Goal: Task Accomplishment & Management: Manage account settings

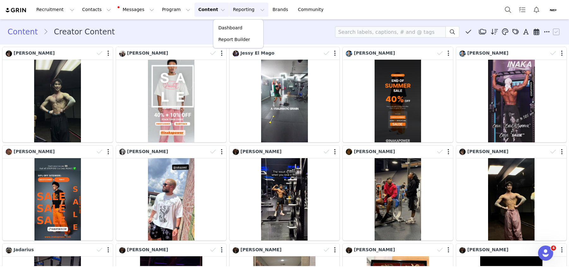
scroll to position [18, 0]
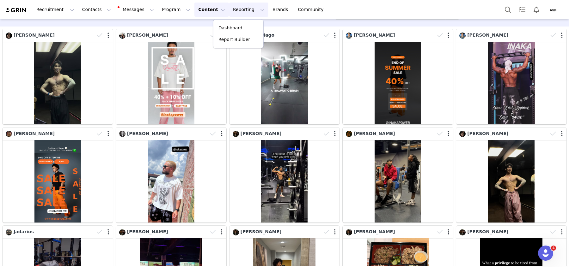
click at [194, 15] on button "Content Content" at bounding box center [211, 10] width 34 height 14
click at [229, 6] on button "Reporting Reporting" at bounding box center [248, 10] width 39 height 14
click at [231, 25] on p "Dashboard" at bounding box center [230, 28] width 24 height 7
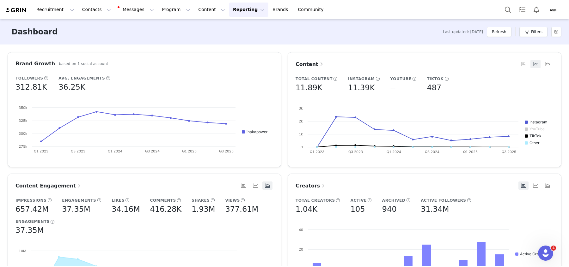
click at [229, 9] on button "Reporting Reporting" at bounding box center [248, 10] width 39 height 14
click at [225, 40] on p "Report Builder" at bounding box center [234, 39] width 32 height 7
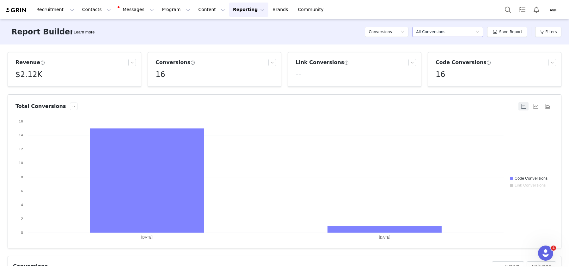
click at [430, 33] on div "All Conversions" at bounding box center [430, 31] width 29 height 9
click at [525, 41] on div "Save Report" at bounding box center [507, 31] width 40 height 19
click at [555, 33] on button "Filters" at bounding box center [548, 32] width 26 height 10
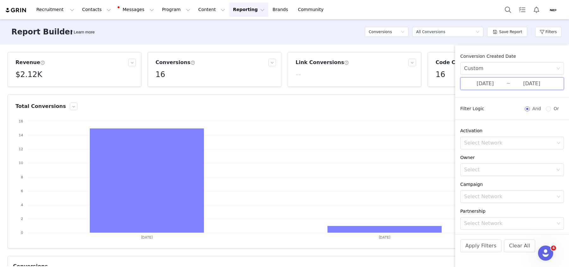
click at [487, 79] on span "09/30/2025 ~ 10/01/2025" at bounding box center [512, 83] width 104 height 13
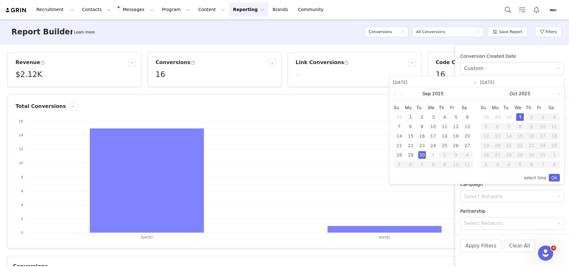
click at [411, 116] on div "1" at bounding box center [411, 117] width 8 height 8
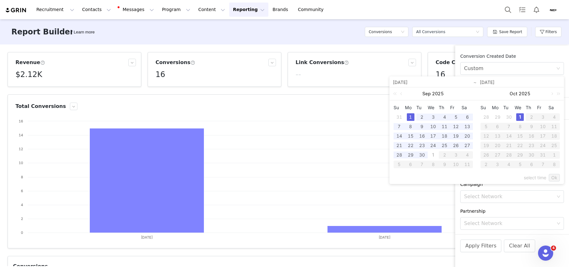
click at [517, 118] on div "1" at bounding box center [520, 117] width 8 height 8
type input "09/01/2025"
click at [552, 179] on link "Ok" at bounding box center [554, 178] width 11 height 8
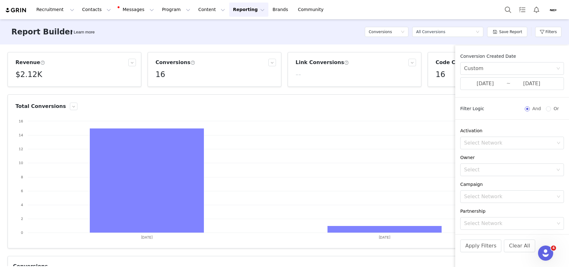
click at [470, 238] on div "Apply Filters Clear All" at bounding box center [512, 254] width 114 height 40
click at [470, 243] on button "Apply Filters" at bounding box center [480, 246] width 41 height 13
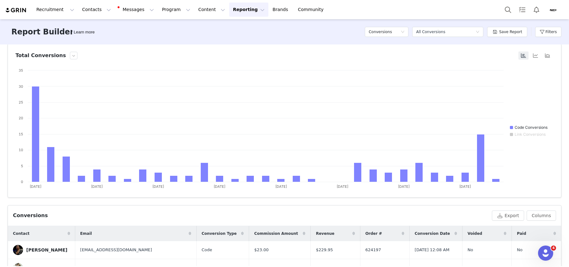
scroll to position [176, 0]
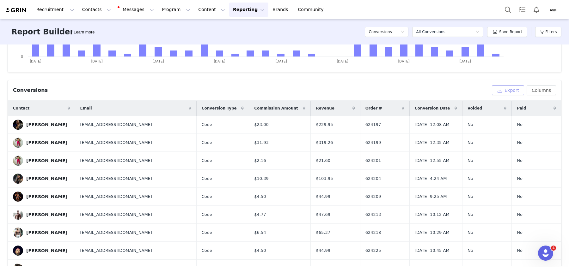
click at [516, 93] on button "Export" at bounding box center [508, 90] width 32 height 10
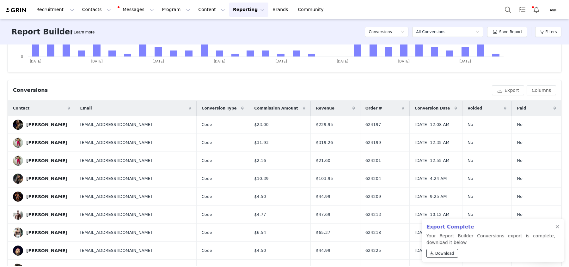
click at [445, 252] on span "Download" at bounding box center [444, 254] width 19 height 6
click at [557, 227] on div at bounding box center [557, 227] width 4 height 5
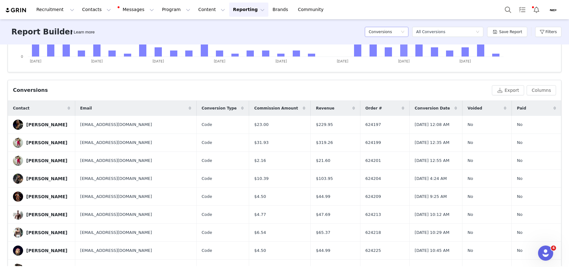
click at [391, 34] on h5 "Conversions" at bounding box center [379, 31] width 23 height 9
click at [379, 53] on h5 "Content" at bounding box center [388, 54] width 36 height 7
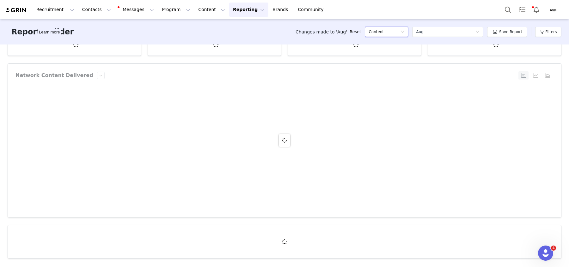
scroll to position [0, 0]
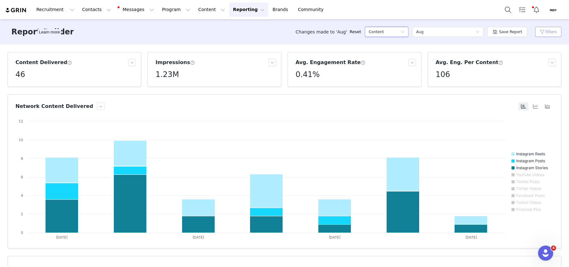
click at [540, 35] on button "Filters" at bounding box center [548, 32] width 26 height 10
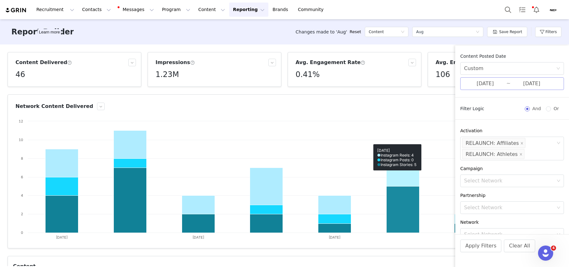
click at [497, 82] on input "09/25/2025" at bounding box center [485, 84] width 42 height 8
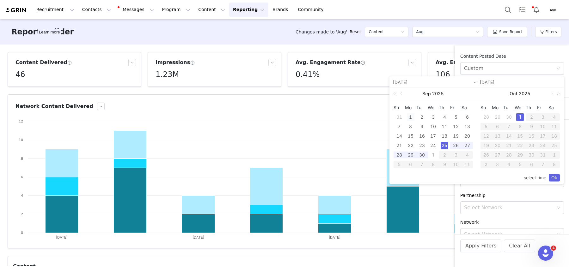
click at [409, 116] on div "1" at bounding box center [411, 117] width 8 height 8
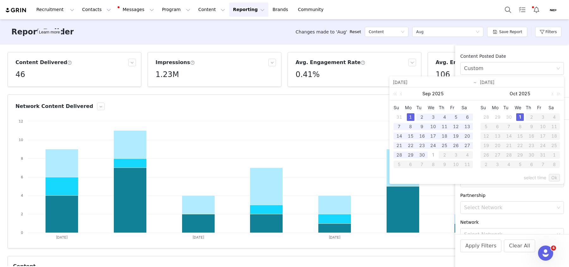
click at [521, 117] on div "1" at bounding box center [520, 117] width 8 height 8
type input "09/01/2025"
click at [552, 183] on div "select time Ok" at bounding box center [476, 178] width 166 height 12
click at [551, 177] on link "Ok" at bounding box center [554, 178] width 11 height 8
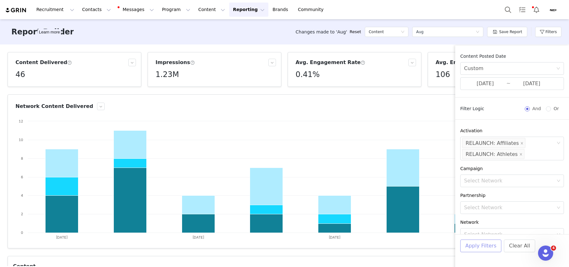
click at [482, 248] on button "Apply Filters" at bounding box center [480, 246] width 41 height 13
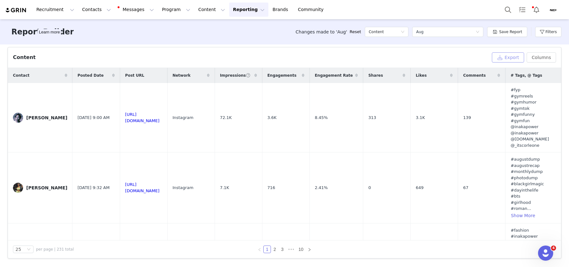
click at [507, 57] on button "Export" at bounding box center [508, 57] width 32 height 10
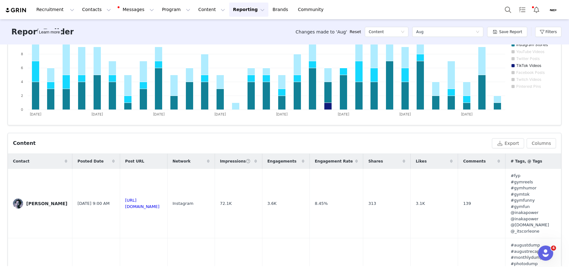
click at [68, 161] on span at bounding box center [66, 162] width 8 height 8
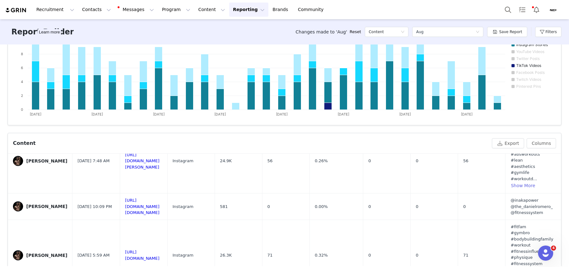
scroll to position [209, 0]
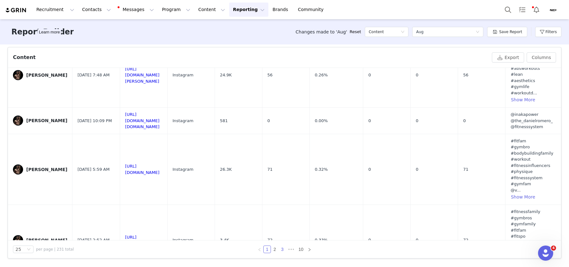
click at [282, 249] on link "3" at bounding box center [282, 249] width 7 height 7
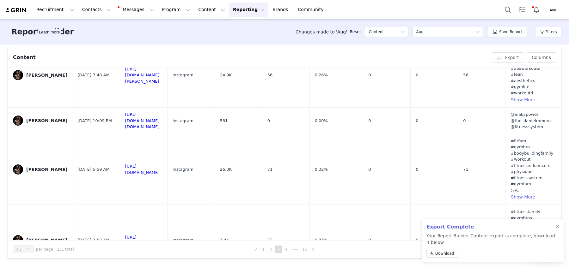
scroll to position [0, 0]
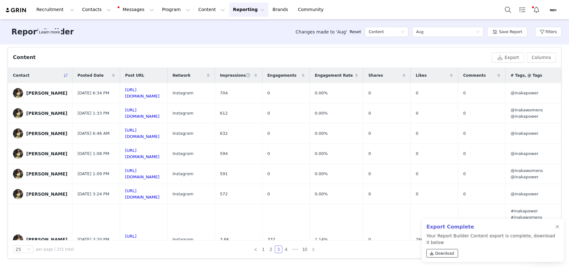
click at [438, 255] on span "Download" at bounding box center [444, 254] width 19 height 6
click at [294, 249] on span "•••" at bounding box center [295, 250] width 10 height 8
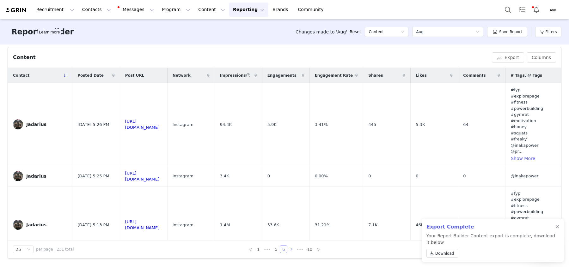
click at [291, 250] on link "7" at bounding box center [291, 249] width 7 height 7
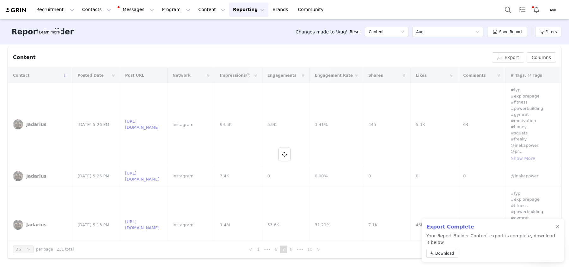
click at [277, 252] on link "6" at bounding box center [275, 249] width 7 height 7
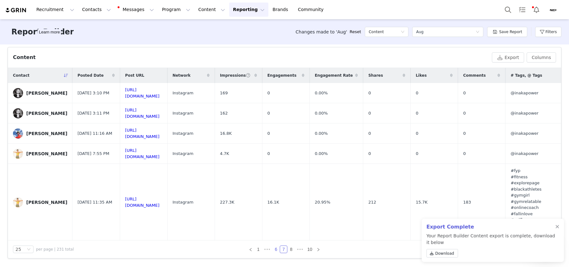
click at [277, 252] on link "6" at bounding box center [275, 249] width 7 height 7
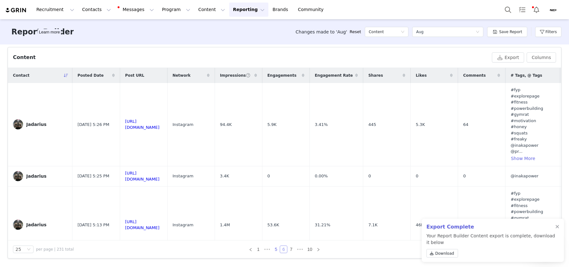
click at [277, 252] on link "5" at bounding box center [275, 249] width 7 height 7
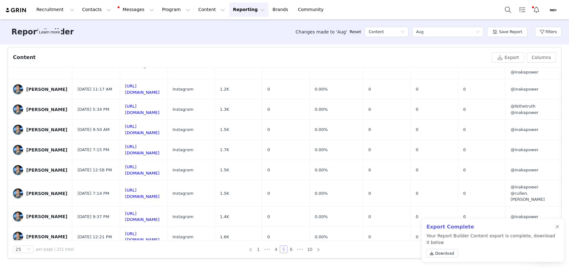
scroll to position [683, 0]
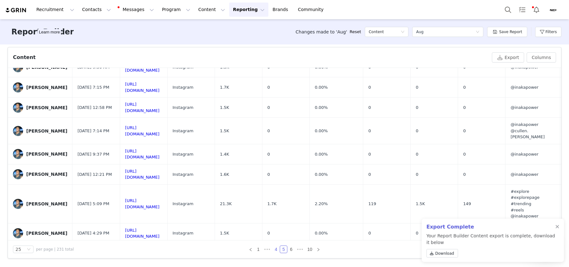
click at [277, 249] on link "4" at bounding box center [275, 249] width 7 height 7
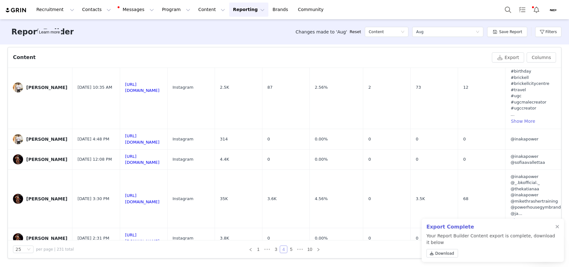
scroll to position [462, 0]
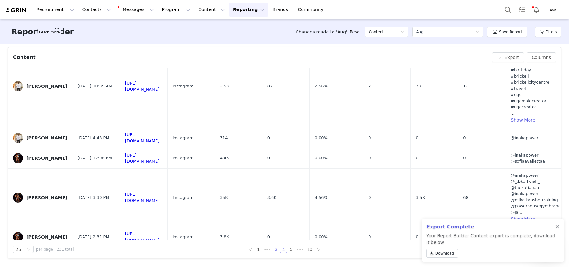
click at [274, 249] on link "3" at bounding box center [275, 249] width 7 height 7
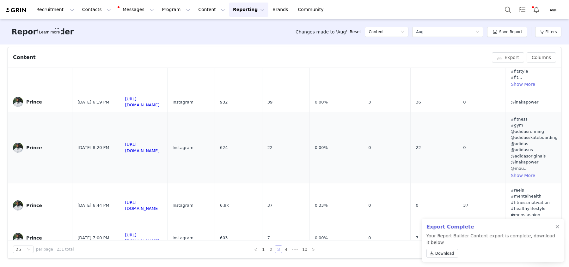
scroll to position [184, 0]
click at [437, 255] on span "Download" at bounding box center [444, 254] width 19 height 6
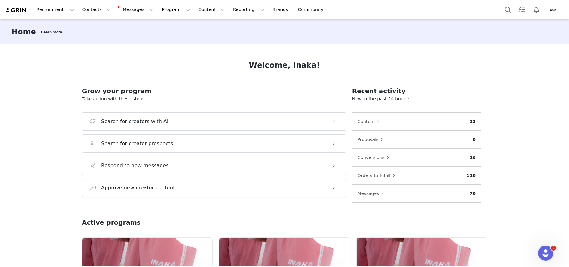
click at [551, 12] on img "Profile" at bounding box center [552, 10] width 10 height 10
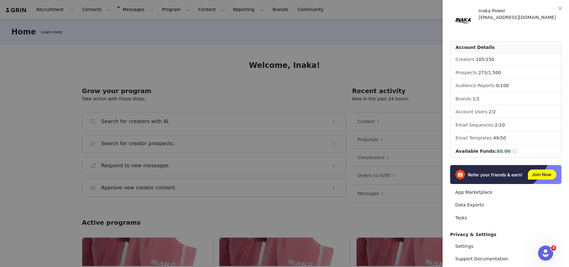
click at [339, 70] on div at bounding box center [284, 133] width 569 height 267
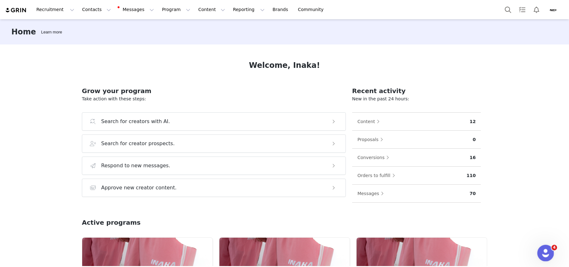
click at [541, 250] on icon "Open Intercom Messenger" at bounding box center [544, 252] width 10 height 10
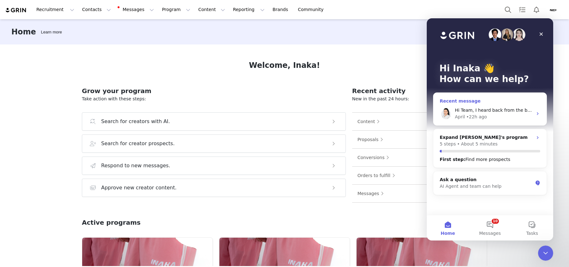
click at [483, 101] on div "Recent message" at bounding box center [490, 101] width 100 height 7
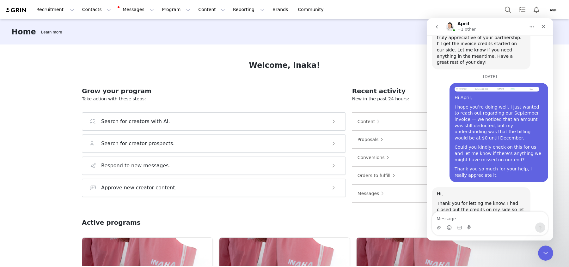
scroll to position [1821, 0]
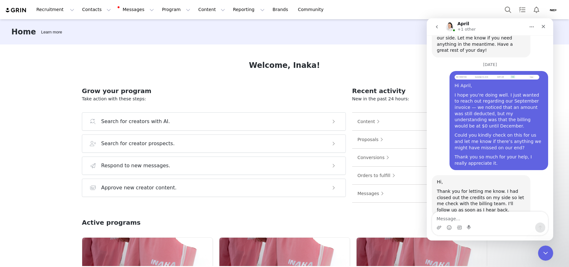
click at [554, 7] on img "Profile" at bounding box center [552, 10] width 10 height 10
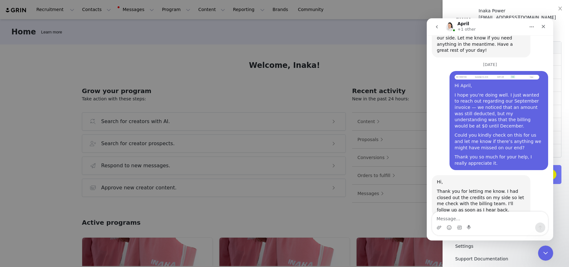
click at [318, 100] on div at bounding box center [284, 133] width 569 height 267
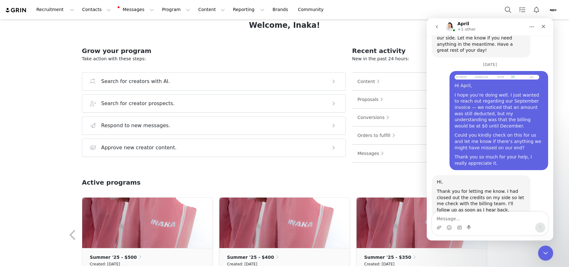
scroll to position [0, 0]
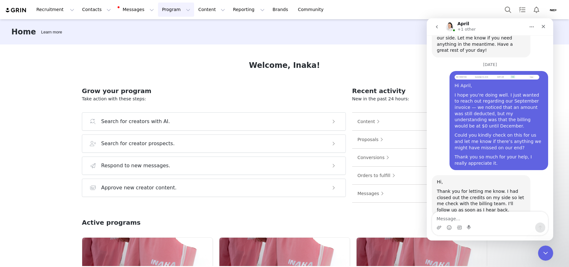
click at [163, 10] on button "Program Program" at bounding box center [176, 10] width 36 height 14
click at [166, 27] on p "Activations" at bounding box center [165, 28] width 24 height 7
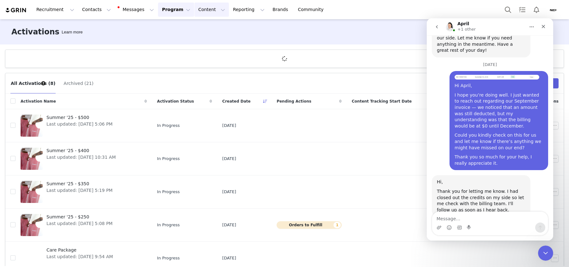
click at [197, 12] on button "Content Content" at bounding box center [211, 10] width 34 height 14
click at [89, 10] on button "Contacts Contacts" at bounding box center [96, 10] width 36 height 14
click at [86, 26] on p "Creators" at bounding box center [88, 28] width 19 height 7
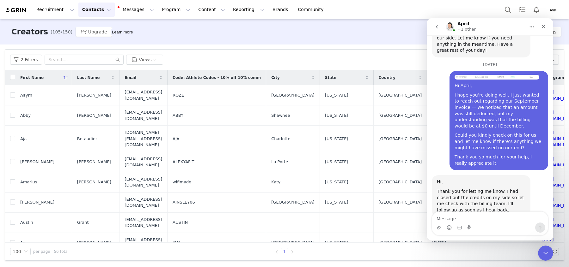
click at [555, 12] on img "Profile" at bounding box center [552, 10] width 10 height 10
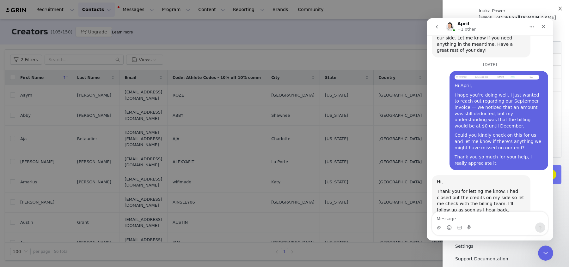
click at [562, 8] on icon "icon: close" at bounding box center [559, 8] width 5 height 5
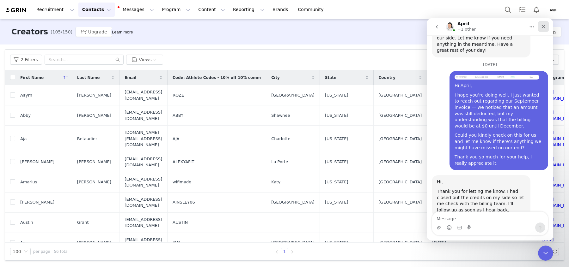
click at [543, 27] on icon "Close" at bounding box center [543, 26] width 3 height 3
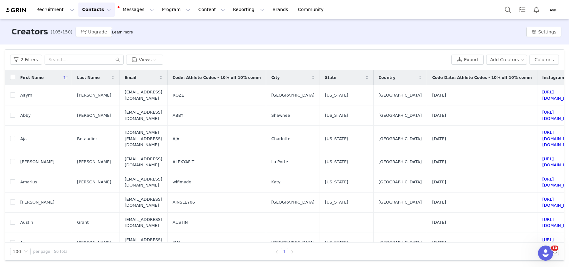
click at [555, 14] on img "Profile" at bounding box center [552, 10] width 10 height 10
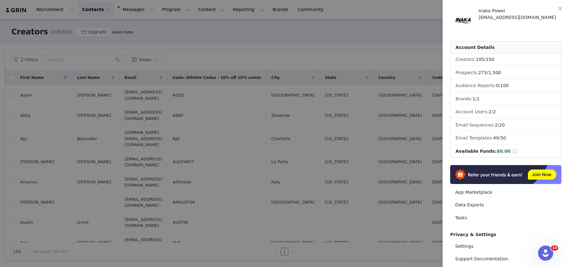
scroll to position [53, 0]
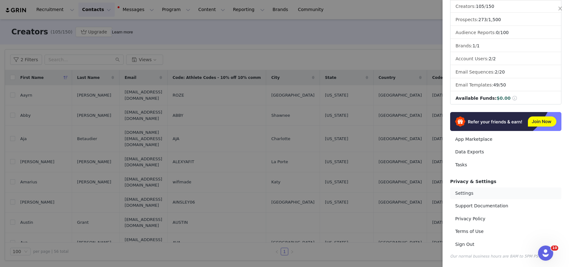
click at [467, 192] on link "Settings" at bounding box center [505, 194] width 111 height 12
select select "America/[GEOGRAPHIC_DATA]"
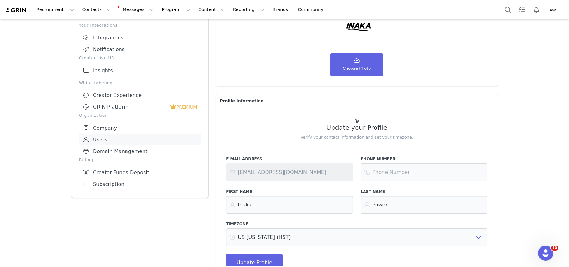
scroll to position [66, 0]
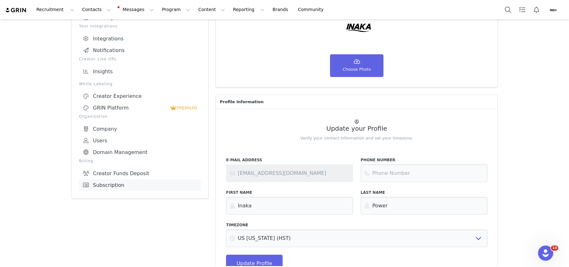
click at [111, 186] on link "Subscription" at bounding box center [140, 185] width 122 height 12
click at [111, 158] on div "Organization Company Users Domain Management" at bounding box center [140, 136] width 122 height 45
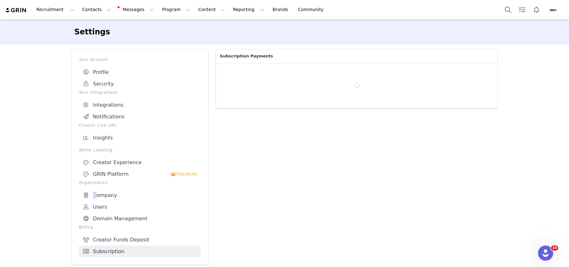
click at [319, 98] on div at bounding box center [357, 85] width 282 height 45
drag, startPoint x: 319, startPoint y: 98, endPoint x: 338, endPoint y: 125, distance: 33.6
click at [338, 125] on div "Subscription Payments" at bounding box center [356, 156] width 289 height 223
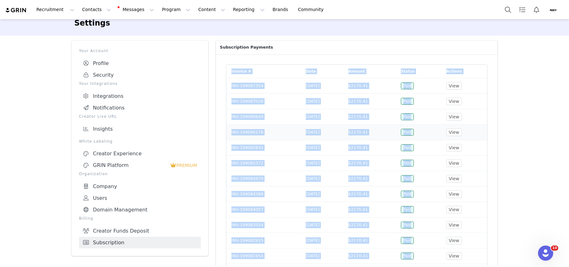
scroll to position [12, 0]
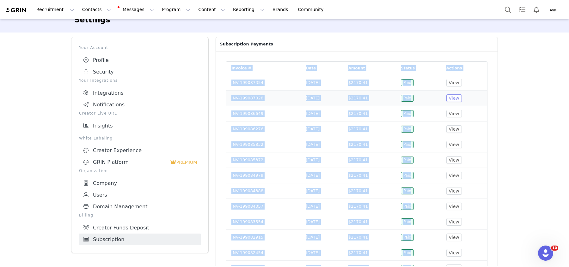
click at [462, 98] on button "View" at bounding box center [453, 98] width 15 height 8
click at [462, 82] on button "View" at bounding box center [453, 83] width 15 height 8
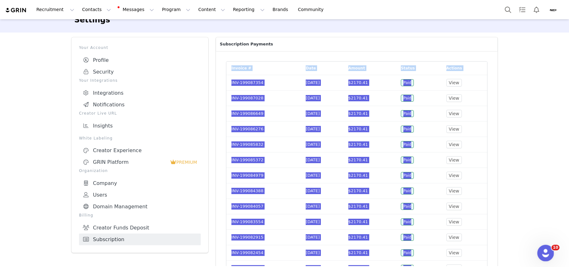
click at [541, 255] on icon "Open Intercom Messenger" at bounding box center [544, 252] width 10 height 10
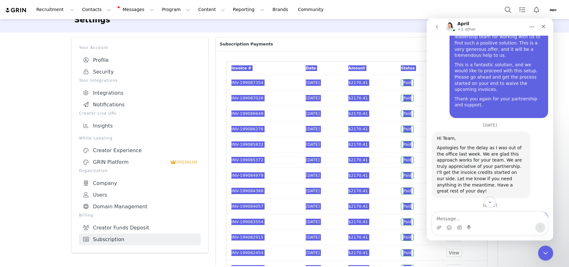
scroll to position [1679, 0]
click at [490, 216] on img "Inaka says…" at bounding box center [496, 218] width 85 height 5
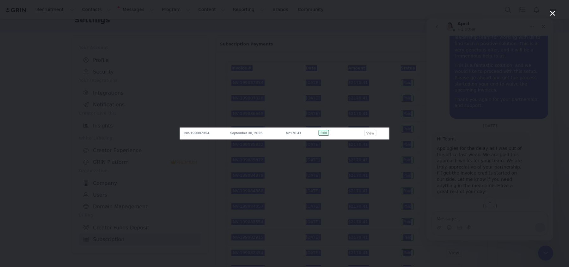
click at [350, 137] on img "Close" at bounding box center [284, 134] width 209 height 12
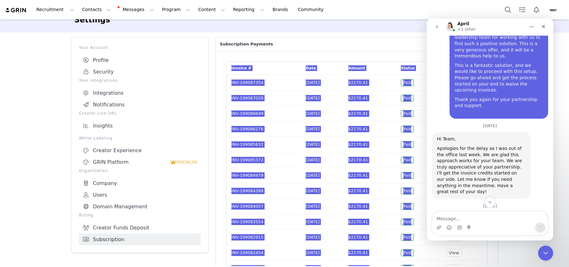
click at [476, 216] on img "Inaka says…" at bounding box center [496, 218] width 85 height 5
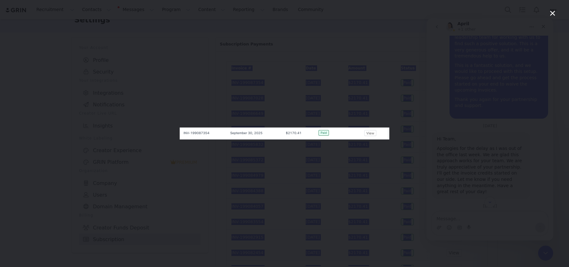
click at [550, 16] on icon "Close" at bounding box center [553, 13] width 8 height 8
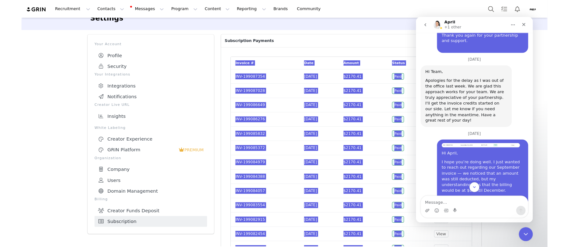
scroll to position [1739, 0]
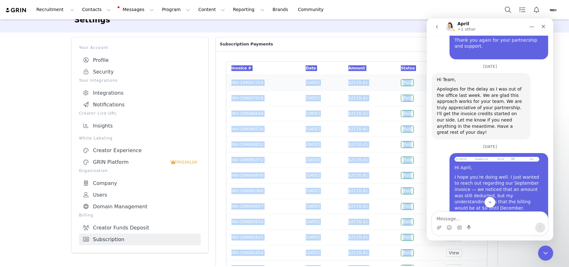
click at [393, 89] on td "$2170.41" at bounding box center [369, 82] width 52 height 15
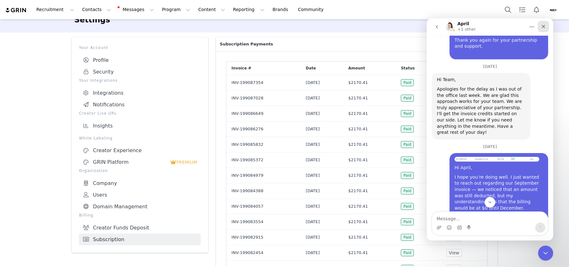
click at [543, 25] on icon "Close" at bounding box center [543, 26] width 5 height 5
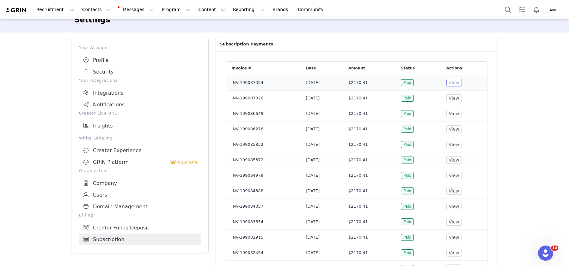
click at [462, 84] on button "View" at bounding box center [453, 83] width 15 height 8
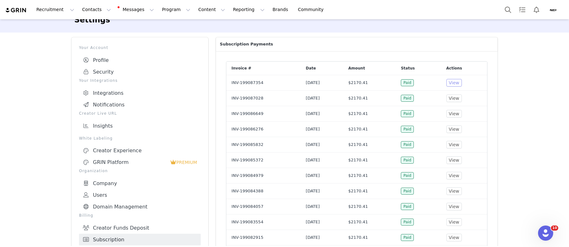
scroll to position [53, 0]
click at [549, 234] on div "Open Intercom Messenger" at bounding box center [544, 232] width 21 height 21
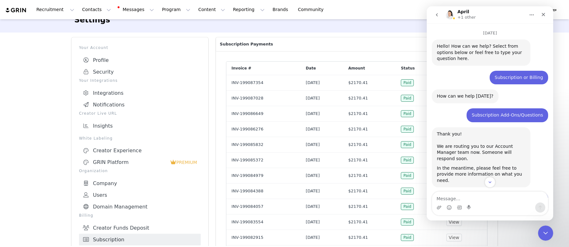
scroll to position [1830, 0]
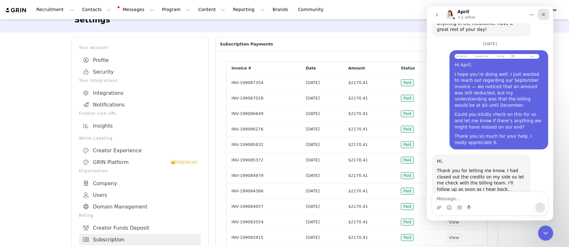
click at [542, 17] on div "Close" at bounding box center [542, 14] width 11 height 11
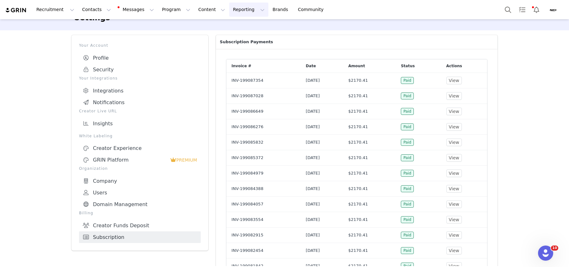
scroll to position [12, 0]
